Goal: Task Accomplishment & Management: Complete application form

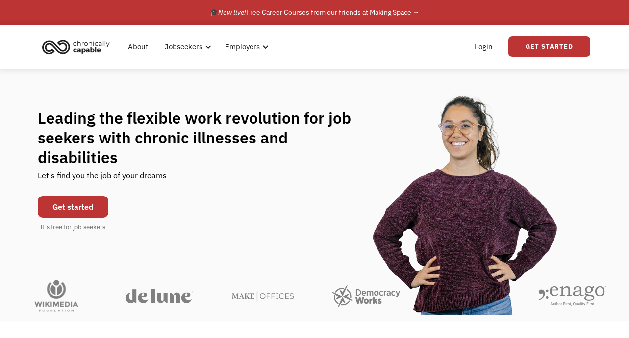
click at [85, 196] on link "Get started" at bounding box center [73, 207] width 71 height 22
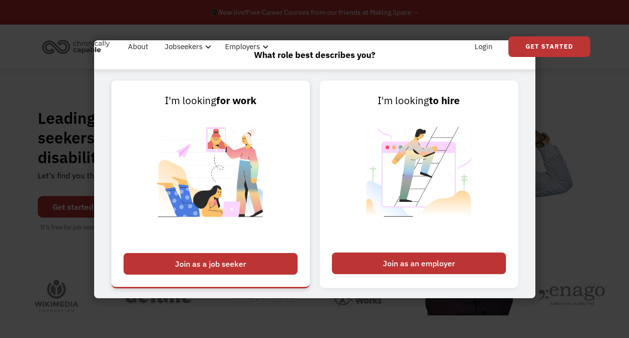
click at [241, 262] on div "Join as a job seeker" at bounding box center [211, 264] width 174 height 22
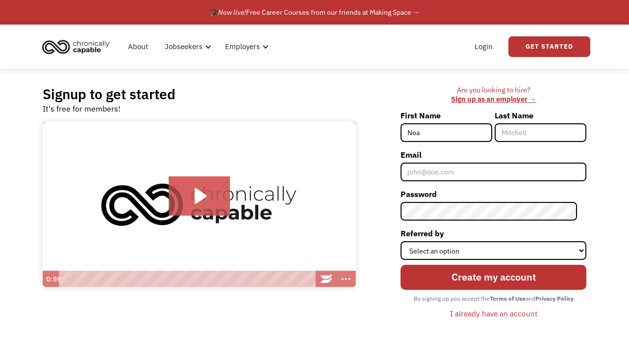
type input "[PERSON_NAME]"
type input "Noah"
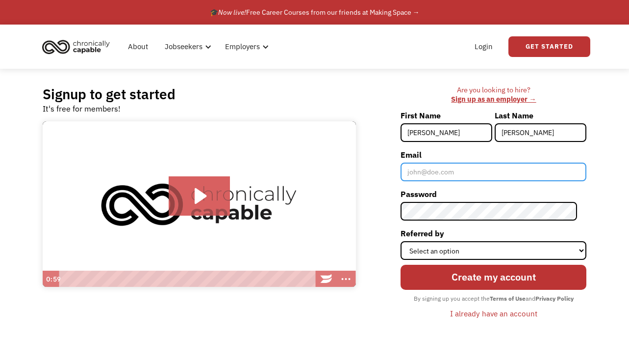
click at [476, 168] on input "Email" at bounding box center [494, 171] width 186 height 19
type input "[EMAIL_ADDRESS][PERSON_NAME][DOMAIN_NAME]"
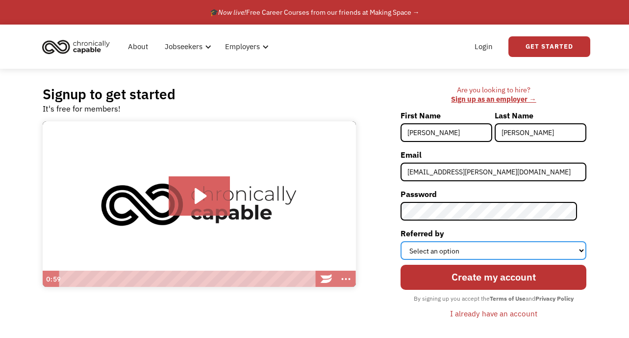
click at [513, 250] on select "Select an option Instagram Facebook Twitter Search Engine News Article Word of …" at bounding box center [494, 250] width 186 height 19
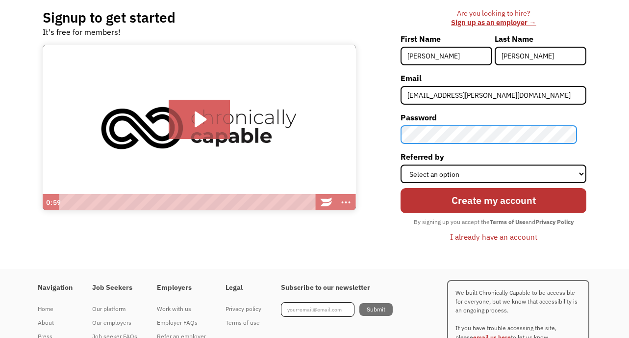
scroll to position [80, 0]
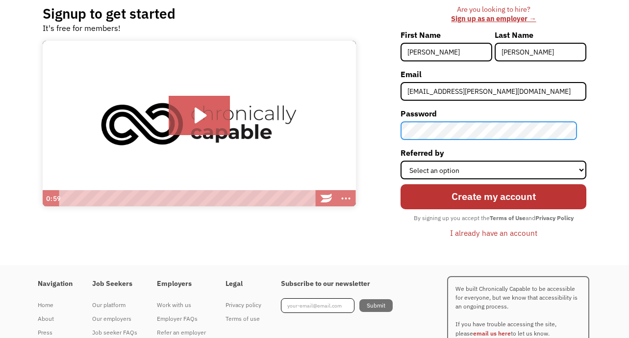
click at [393, 130] on div "Are you looking to hire? ‍ Sign up as an employer → First Name Noah Last Name C…" at bounding box center [476, 126] width 221 height 243
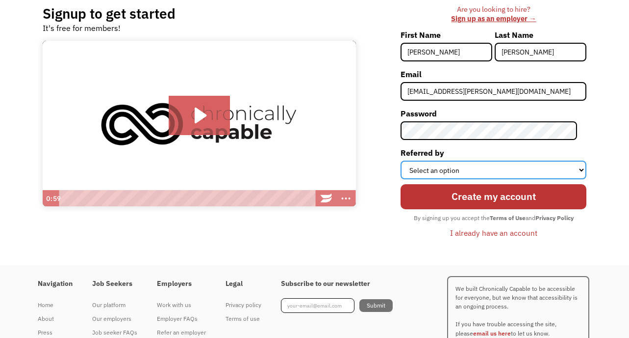
click at [481, 172] on select "Select an option Instagram Facebook Twitter Search Engine News Article Word of …" at bounding box center [494, 169] width 186 height 19
select select "Word of Mouth"
click at [410, 160] on select "Select an option Instagram Facebook Twitter Search Engine News Article Word of …" at bounding box center [494, 169] width 186 height 19
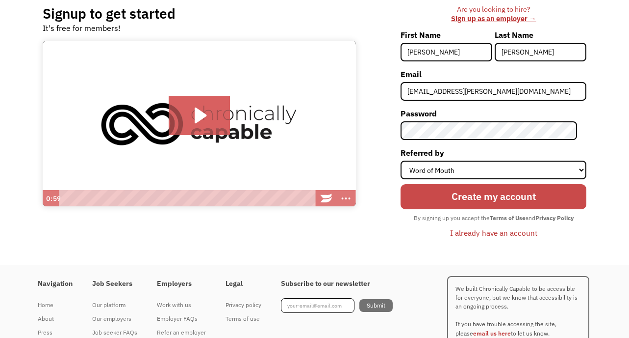
click at [491, 199] on input "Create my account" at bounding box center [494, 197] width 186 height 26
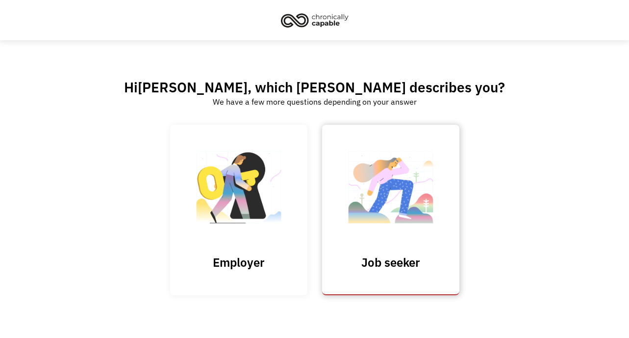
click at [405, 197] on img at bounding box center [391, 192] width 98 height 96
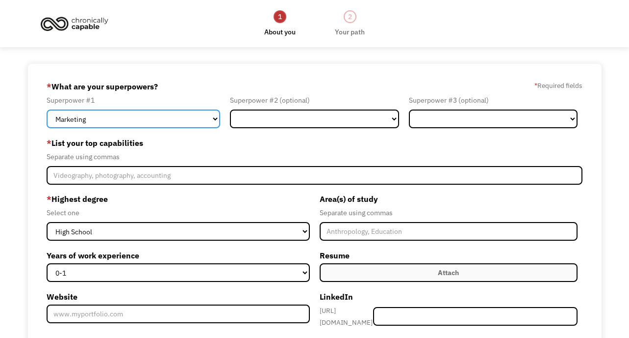
click at [193, 117] on select "Marketing Human Resources Finance Technology Operations Sales Industrial & Manu…" at bounding box center [134, 118] width 174 height 19
select select "Operations"
click at [47, 109] on select "Marketing Human Resources Finance Technology Operations Sales Industrial & Manu…" at bounding box center [134, 118] width 174 height 19
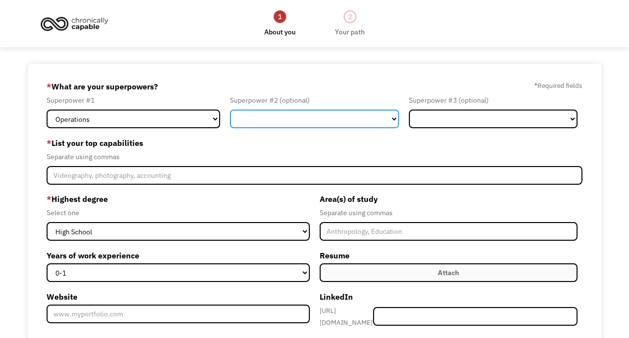
click at [310, 120] on select "Marketing Human Resources Finance Technology Operations Sales Industrial & Manu…" at bounding box center [314, 118] width 169 height 19
click at [230, 109] on select "Marketing Human Resources Finance Technology Operations Sales Industrial & Manu…" at bounding box center [314, 118] width 169 height 19
click at [354, 119] on select "Marketing Human Resources Finance Technology Operations Sales Industrial & Manu…" at bounding box center [314, 118] width 169 height 19
select select "Communications & Public Relations"
click at [230, 109] on select "Marketing Human Resources Finance Technology Operations Sales Industrial & Manu…" at bounding box center [314, 118] width 169 height 19
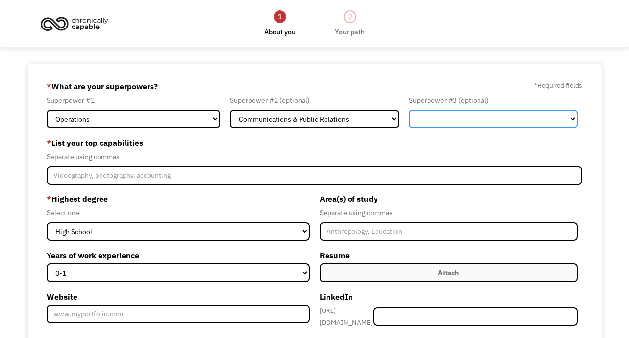
click at [436, 121] on select "Marketing Human Resources Finance Technology Operations Sales Industrial & Manu…" at bounding box center [493, 118] width 169 height 19
select select "Other"
click at [409, 109] on select "Marketing Human Resources Finance Technology Operations Sales Industrial & Manu…" at bounding box center [493, 118] width 169 height 19
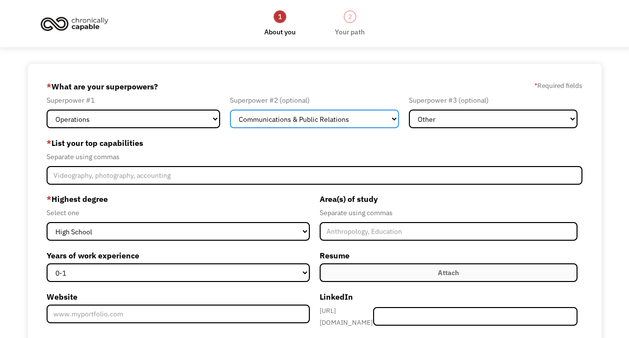
click at [330, 123] on select "Marketing Human Resources Finance Technology Operations Sales Industrial & Manu…" at bounding box center [314, 118] width 169 height 19
select select "Customer Service"
click at [230, 109] on select "Marketing Human Resources Finance Technology Operations Sales Industrial & Manu…" at bounding box center [314, 118] width 169 height 19
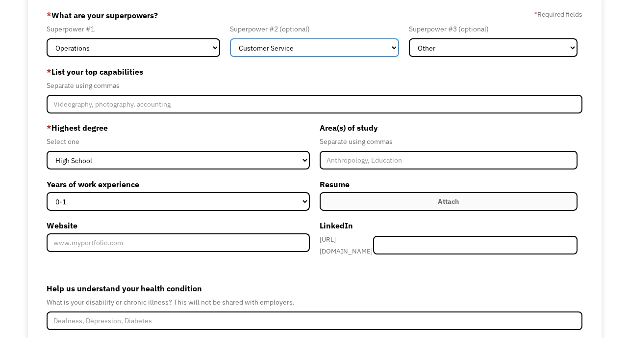
scroll to position [60, 0]
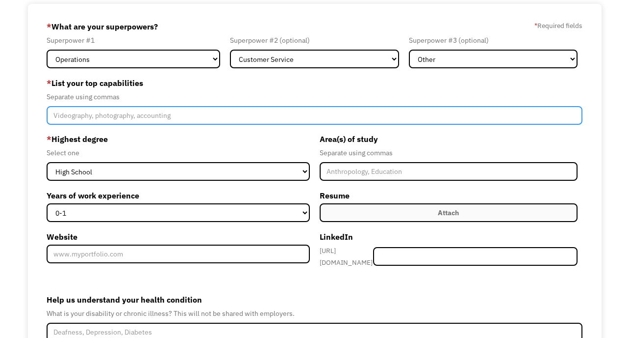
click at [239, 115] on input "Member-Create-Step1" at bounding box center [315, 115] width 536 height 19
type input "D"
click at [90, 116] on input "Data entry, client/customer relations, problem-solving," at bounding box center [315, 115] width 536 height 19
click at [297, 112] on input "Data entry, spreadsheets, client/customer relations, problem-solving," at bounding box center [315, 115] width 536 height 19
type input "Data entry, spreadsheets, client/customer relations, problem-solving"
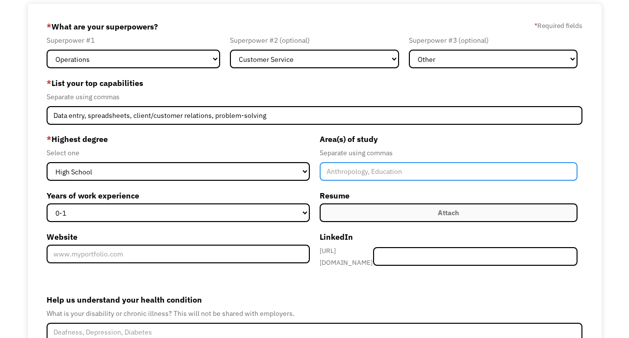
click at [386, 172] on input "Member-Create-Step1" at bounding box center [449, 171] width 259 height 19
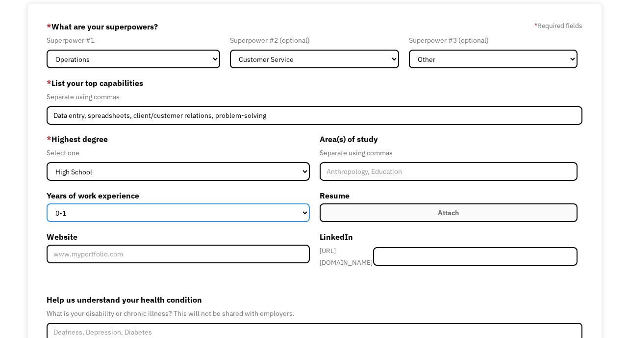
click at [192, 216] on select "0-1 2-4 5-10 11-15 15+" at bounding box center [178, 212] width 263 height 19
select select "5-10"
click at [47, 203] on select "0-1 2-4 5-10 11-15 15+" at bounding box center [178, 212] width 263 height 19
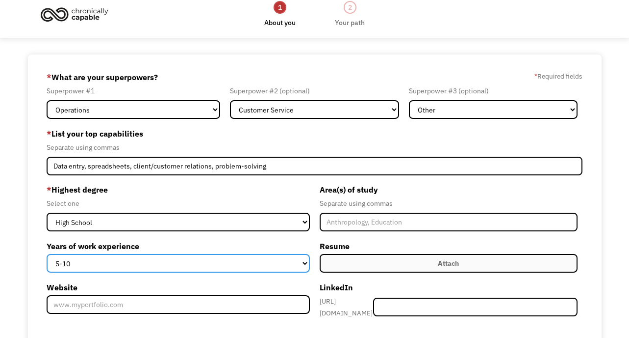
scroll to position [9, 0]
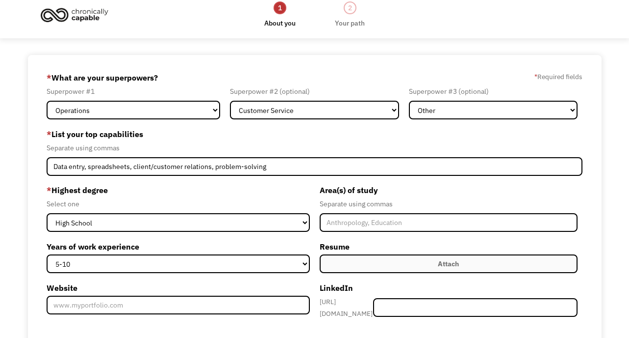
click at [268, 150] on div "Separate using commas" at bounding box center [315, 148] width 536 height 12
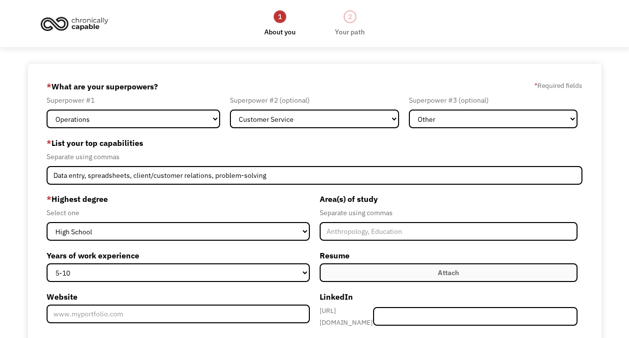
scroll to position [0, 0]
